Goal: Understand process/instructions: Learn about a topic

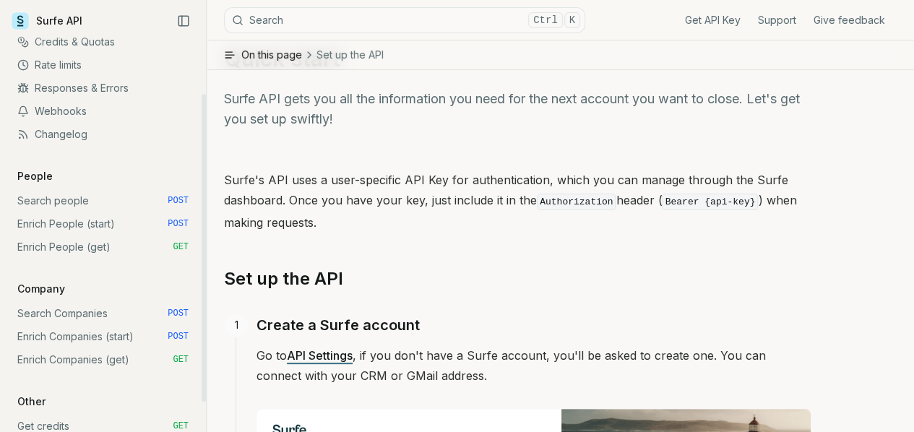
scroll to position [81, 0]
click at [73, 220] on link "Enrich People (start) POST" at bounding box center [103, 222] width 183 height 23
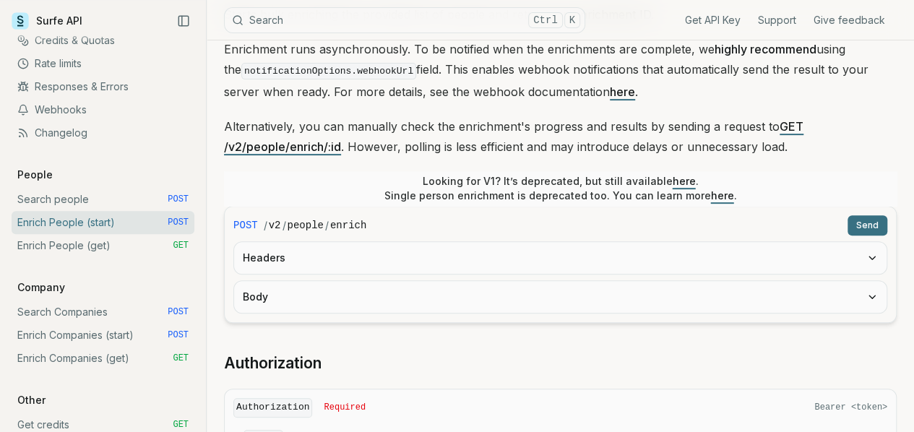
scroll to position [183, 0]
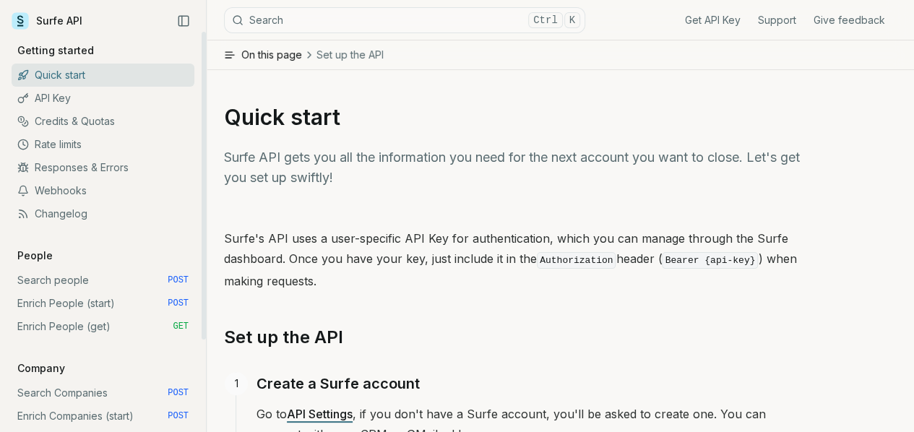
click at [58, 95] on link "API Key" at bounding box center [103, 98] width 183 height 23
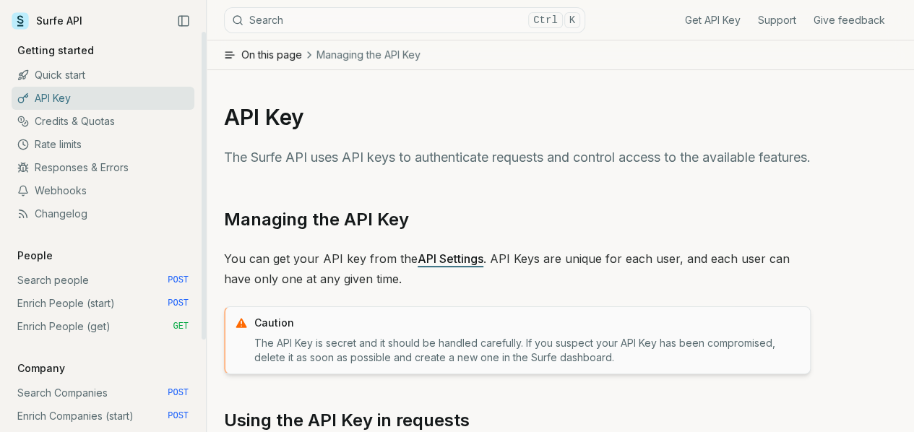
click at [58, 95] on link "API Key" at bounding box center [103, 98] width 183 height 23
click at [462, 252] on link "API Settings" at bounding box center [451, 258] width 66 height 14
